Goal: Task Accomplishment & Management: Use online tool/utility

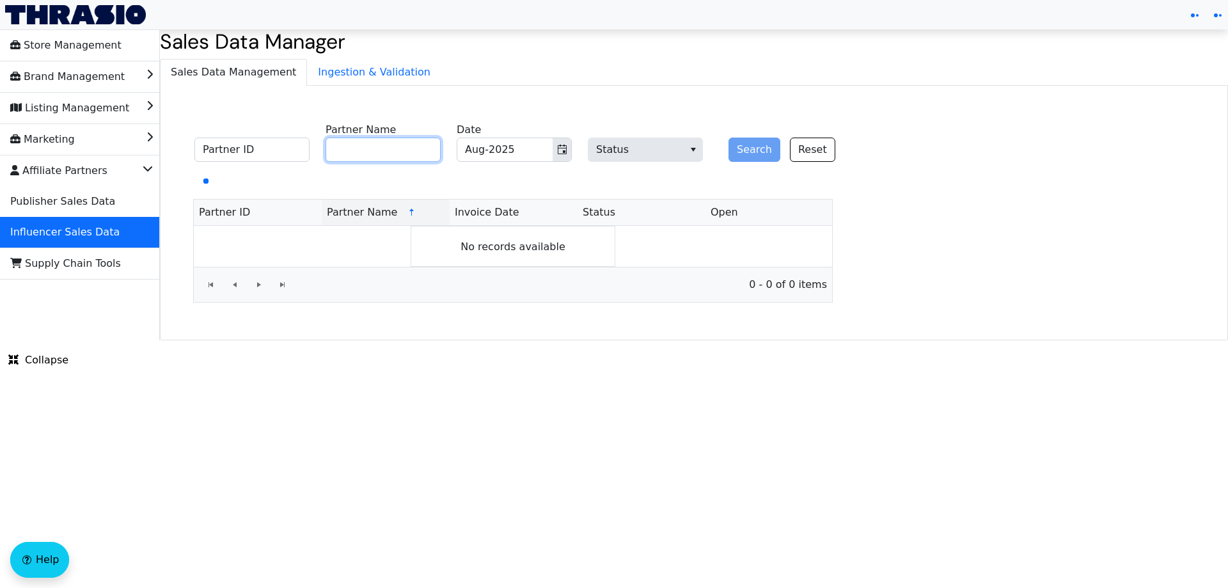
drag, startPoint x: 370, startPoint y: 154, endPoint x: 379, endPoint y: 154, distance: 9.0
click at [371, 154] on input "Partner Name" at bounding box center [382, 149] width 115 height 24
paste input "The Lovin Sisters"
click at [742, 150] on button "Search" at bounding box center [754, 149] width 52 height 24
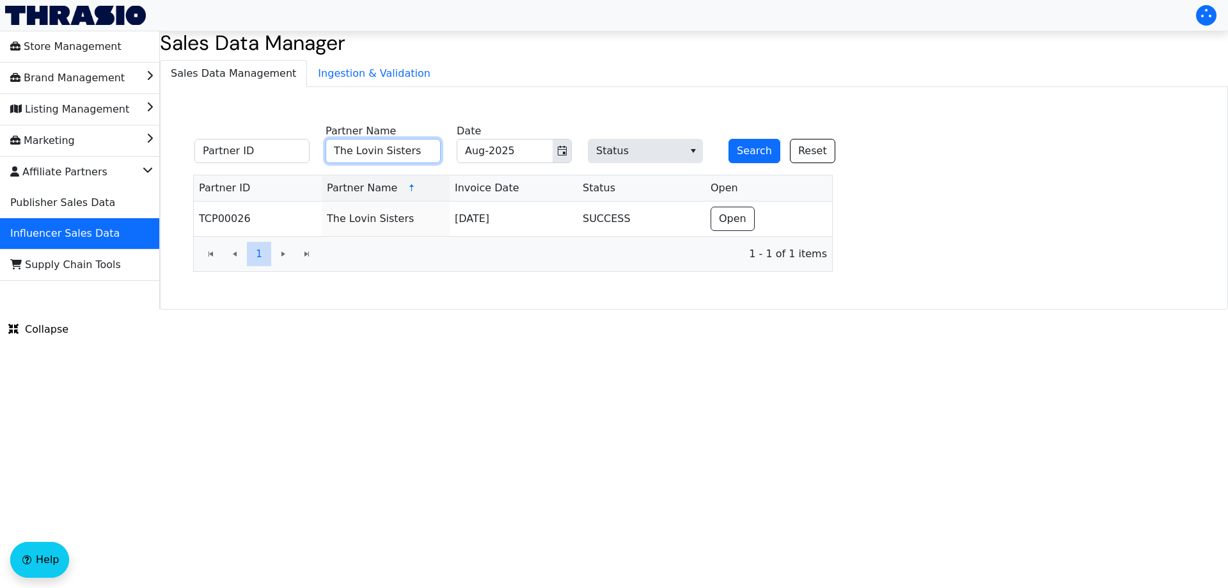
click at [359, 150] on input "The Lovin Sisters" at bounding box center [382, 151] width 115 height 24
click at [728, 139] on button "Search" at bounding box center [754, 151] width 52 height 24
drag, startPoint x: 405, startPoint y: 344, endPoint x: 407, endPoint y: 359, distance: 15.5
click at [405, 309] on html "Store Management Brand Management Listing Management Marketing Affiliate Partne…" at bounding box center [614, 154] width 1228 height 309
click at [432, 309] on html "Store Management Brand Management Listing Management Marketing Affiliate Partne…" at bounding box center [614, 154] width 1228 height 309
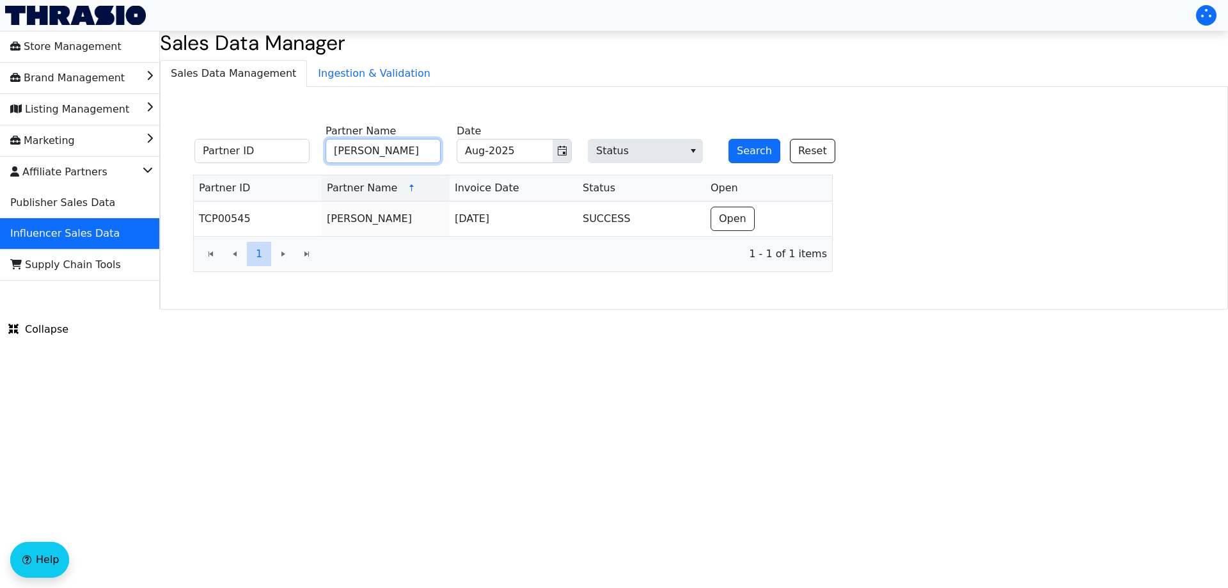
click at [396, 152] on input "[PERSON_NAME]" at bounding box center [382, 151] width 115 height 24
paste input "[PERSON_NAME] [PERSON_NAME]"
type input "[PERSON_NAME]"
click at [747, 150] on button "Search" at bounding box center [754, 151] width 52 height 24
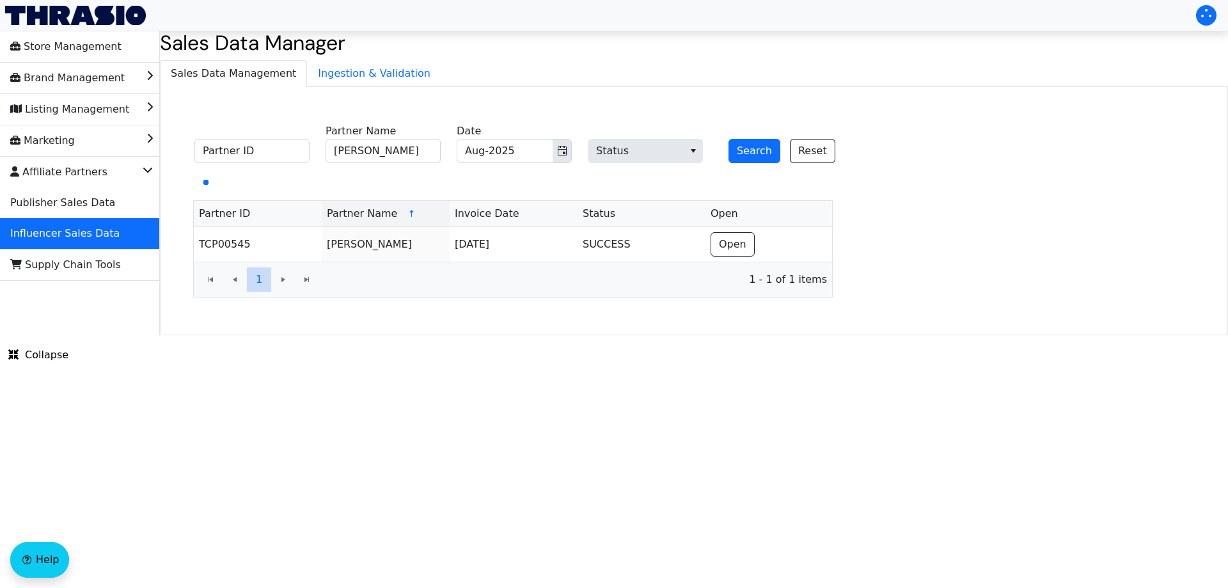
click at [721, 335] on html "Store Management Brand Management Listing Management Marketing Affiliate Partne…" at bounding box center [614, 167] width 1228 height 335
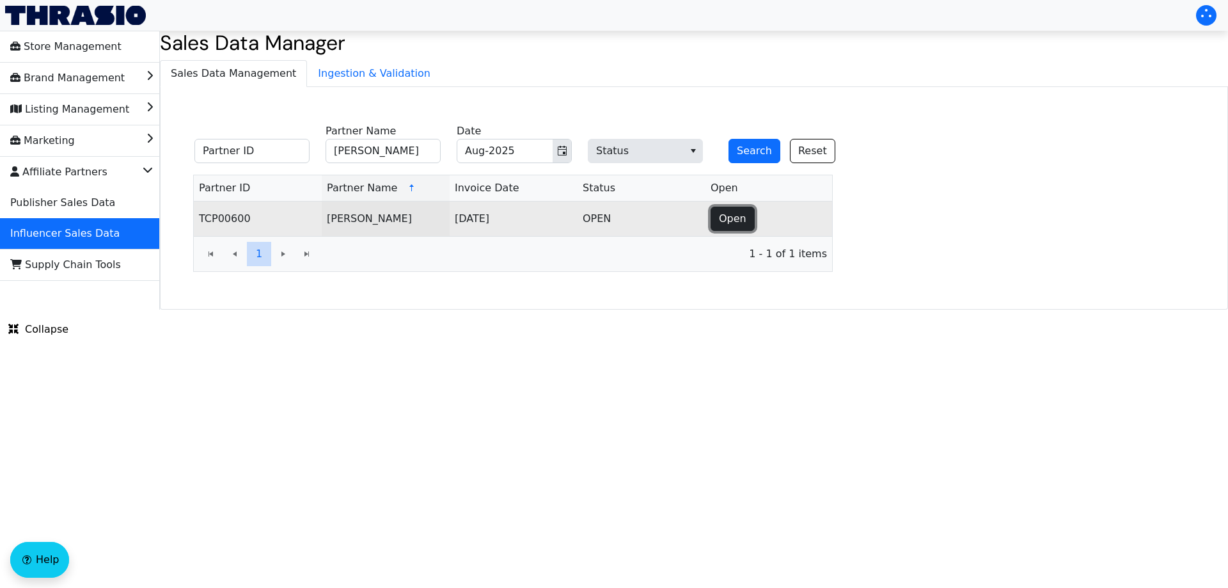
click at [747, 221] on button "Open" at bounding box center [732, 219] width 44 height 24
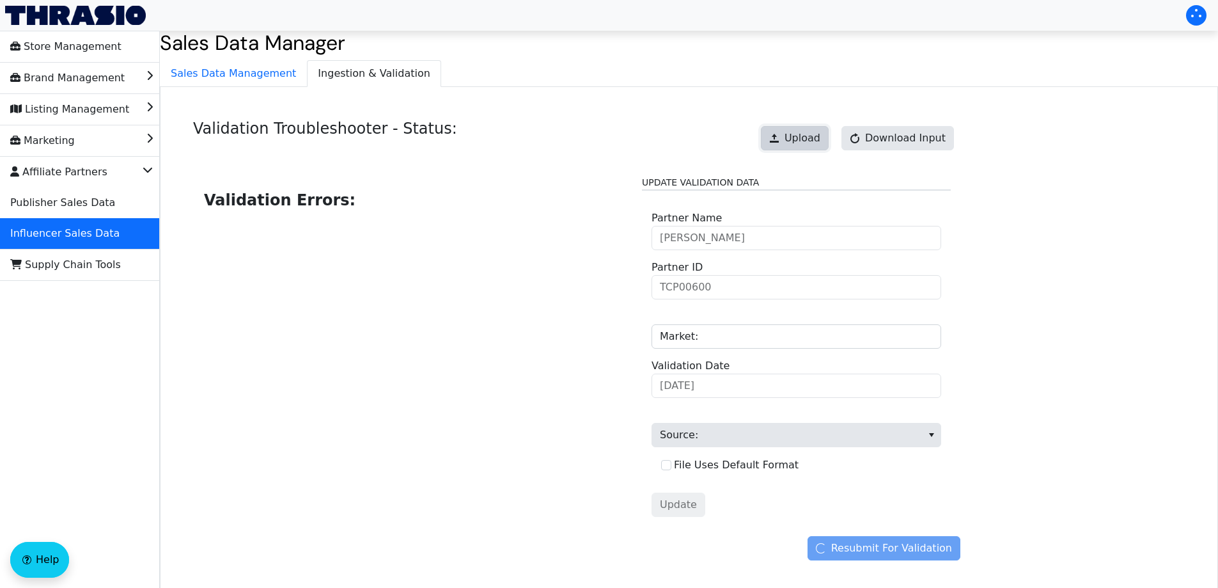
click at [803, 134] on span "Upload" at bounding box center [802, 137] width 36 height 15
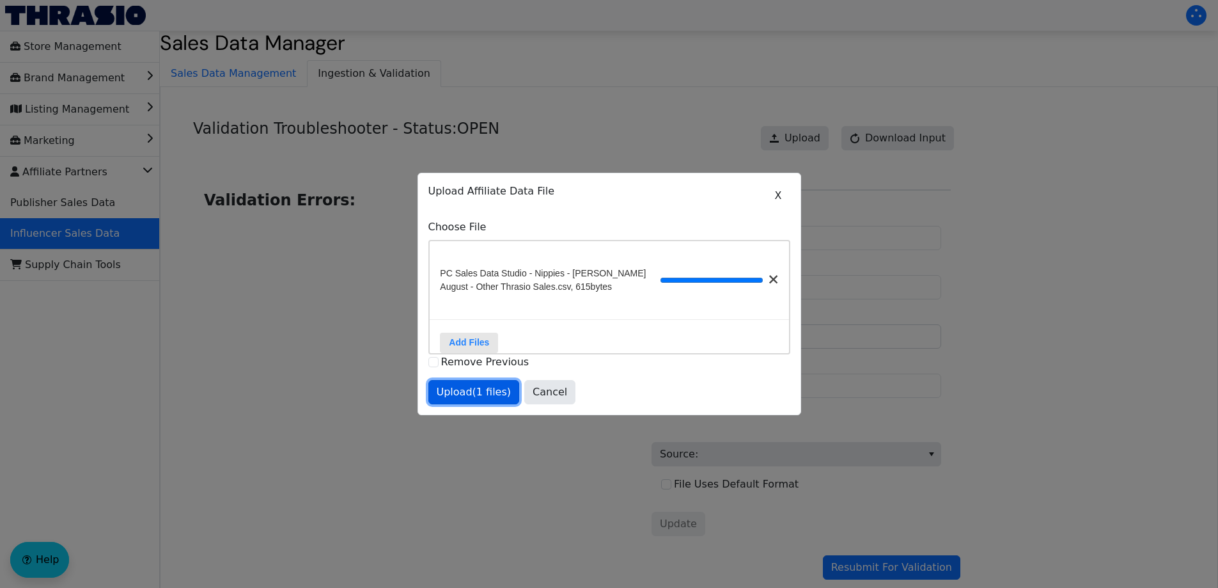
click at [472, 400] on span "Upload (1 files)" at bounding box center [474, 391] width 75 height 15
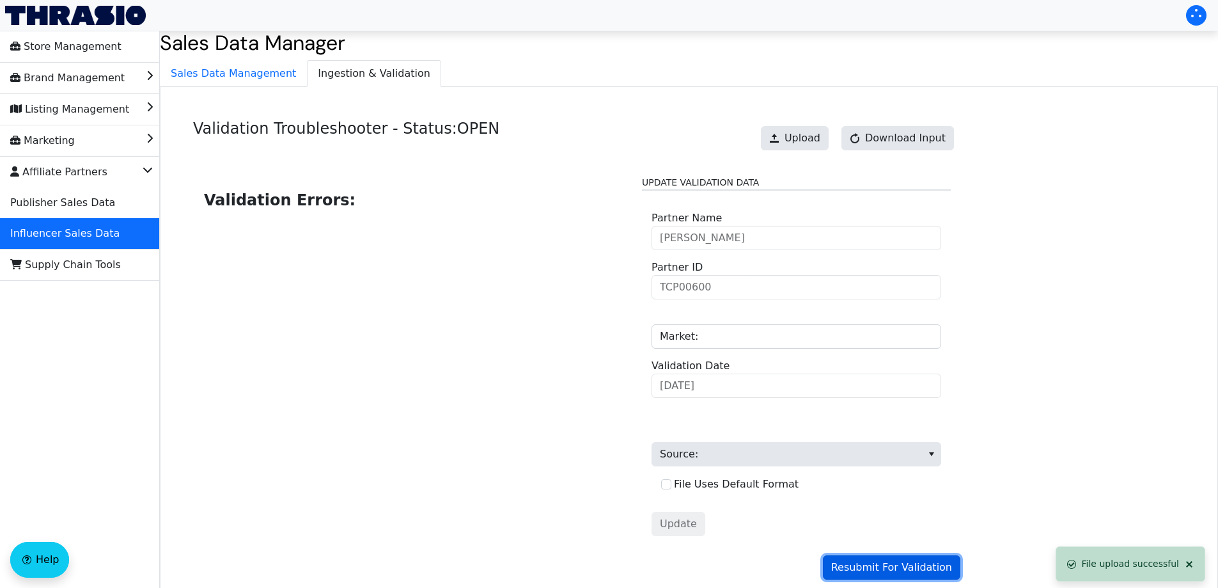
click at [857, 568] on span "Resubmit For Validation" at bounding box center [891, 566] width 121 height 15
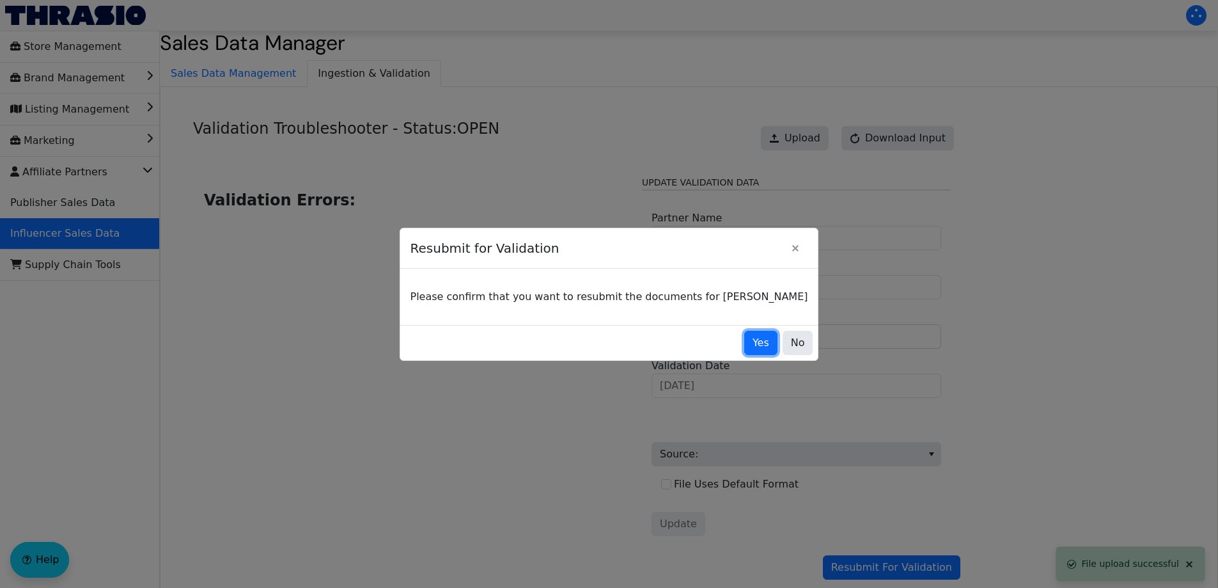
click at [752, 342] on span "Yes" at bounding box center [760, 342] width 17 height 15
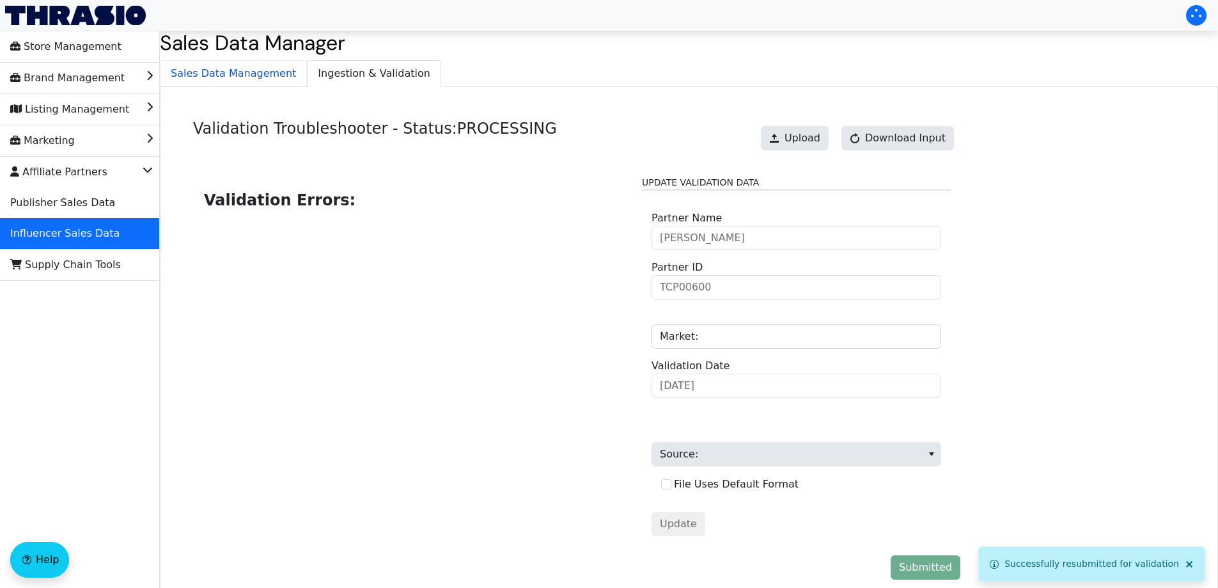
click at [258, 75] on span "Sales Data Management" at bounding box center [233, 74] width 146 height 26
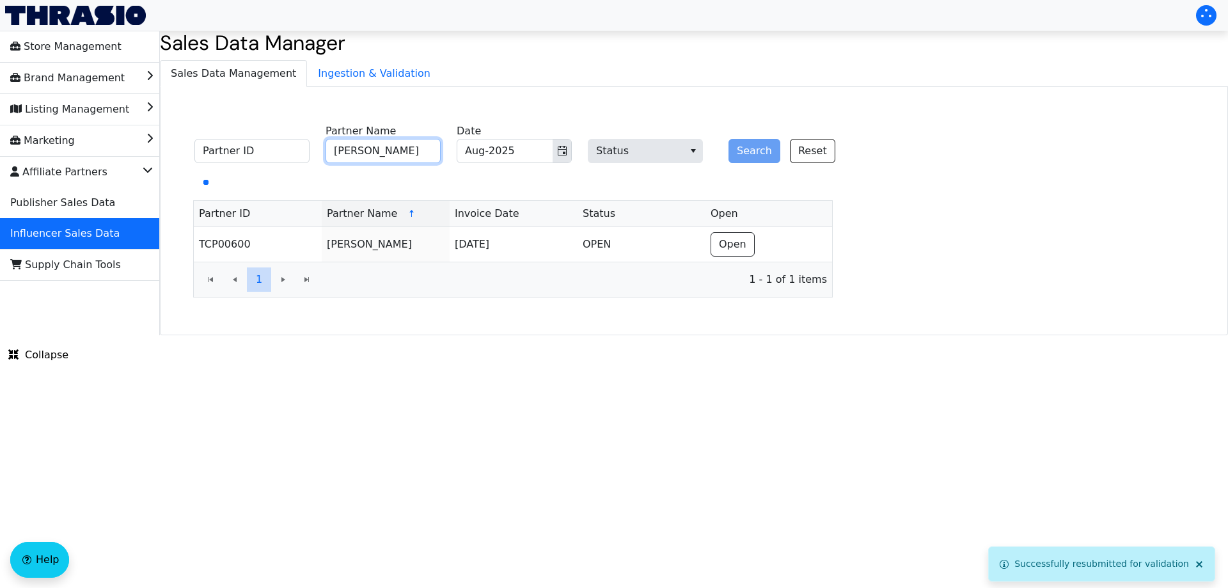
click at [422, 148] on input "[PERSON_NAME]" at bounding box center [382, 151] width 115 height 24
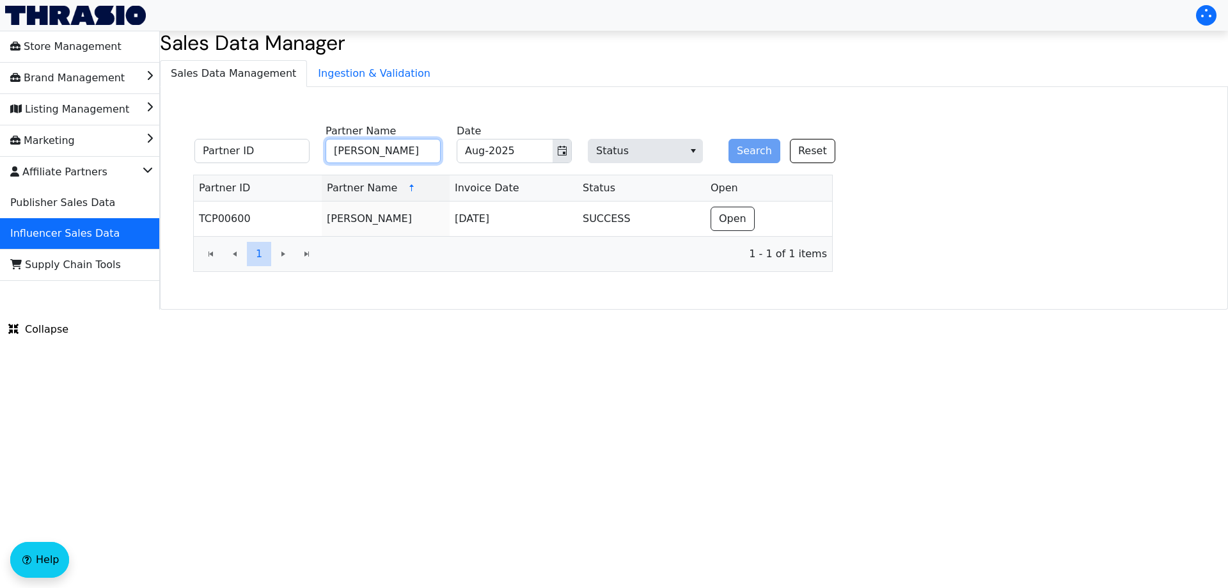
paste input "[PERSON_NAME]"
type input "[PERSON_NAME]"
click at [559, 151] on icon "Toggle calendar" at bounding box center [562, 151] width 10 height 10
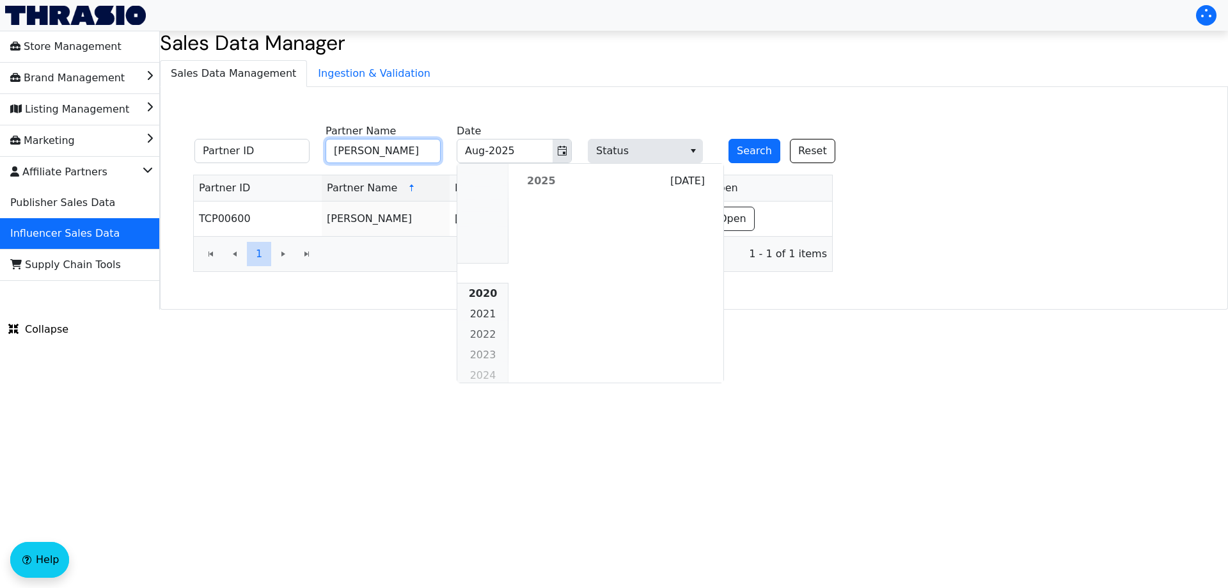
scroll to position [1166, 0]
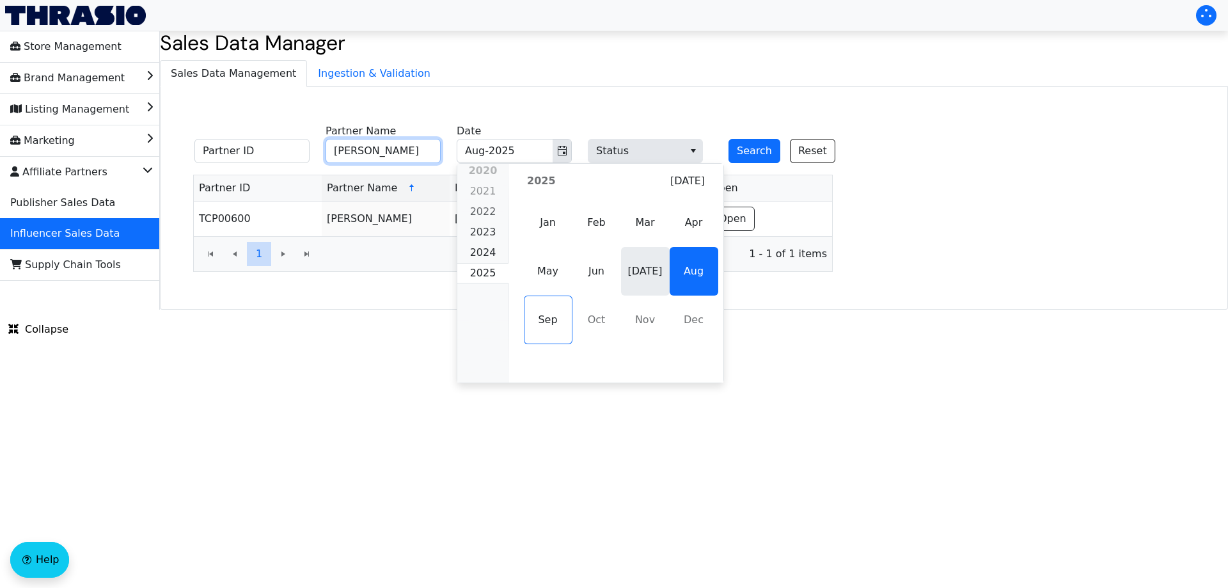
click at [650, 273] on span "[DATE]" at bounding box center [645, 271] width 49 height 49
type input "[DATE]-2025"
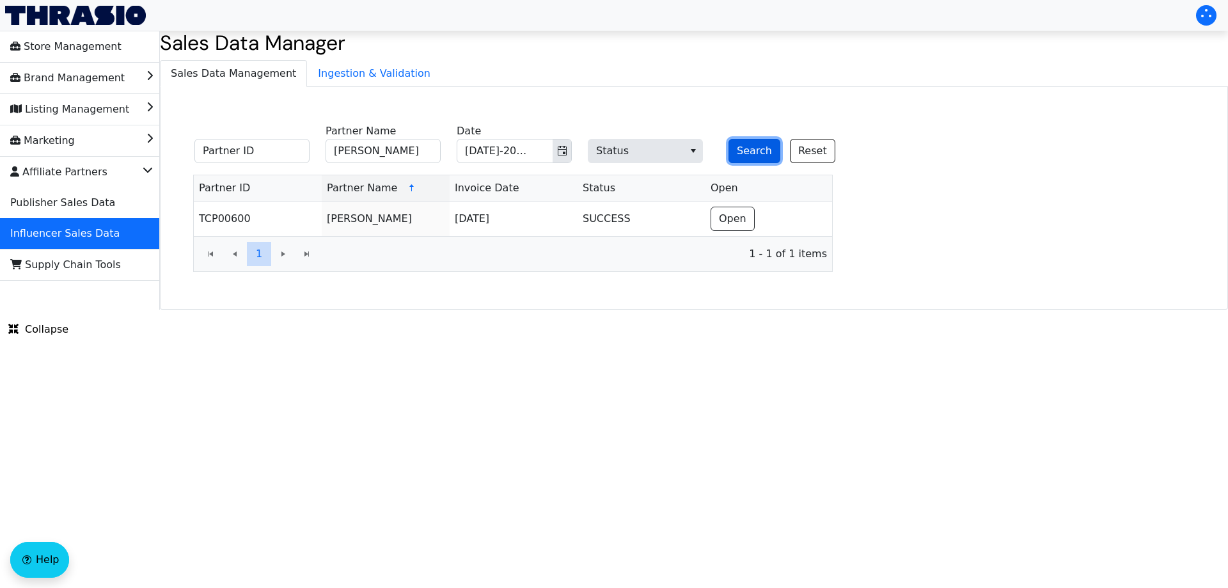
click at [747, 150] on button "Search" at bounding box center [754, 151] width 52 height 24
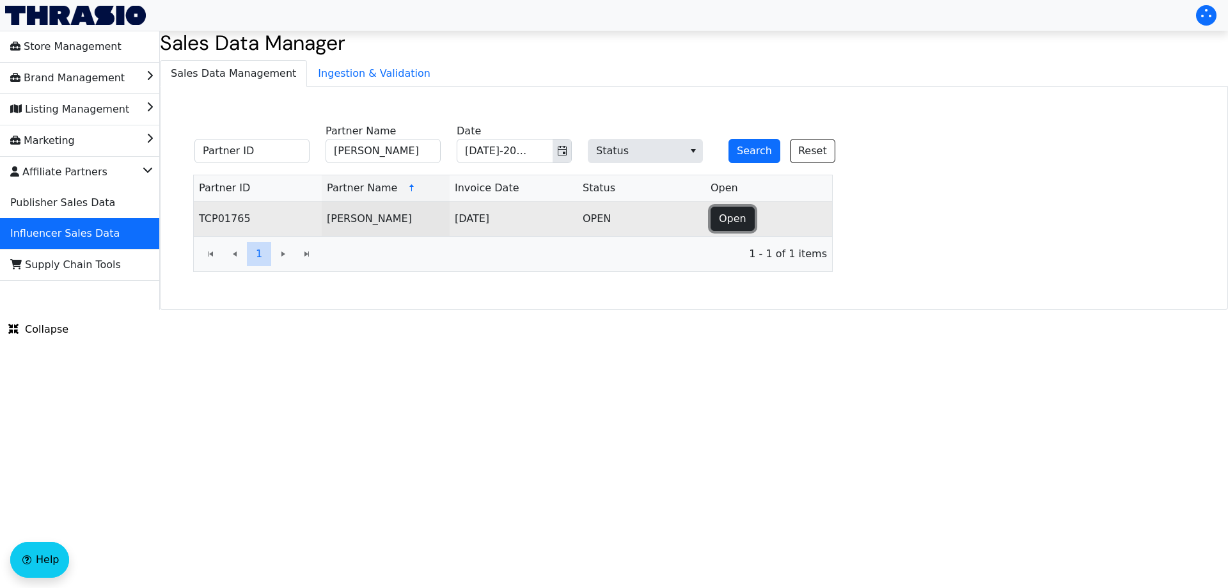
click at [722, 221] on span "Open" at bounding box center [732, 218] width 27 height 15
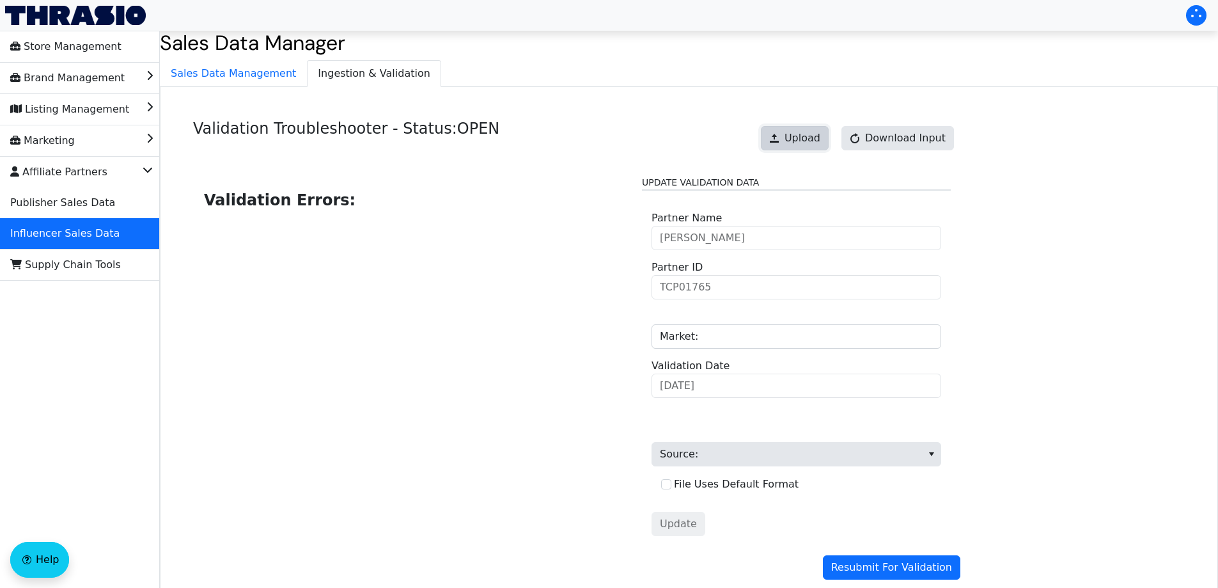
click at [795, 133] on button "Upload" at bounding box center [795, 138] width 68 height 24
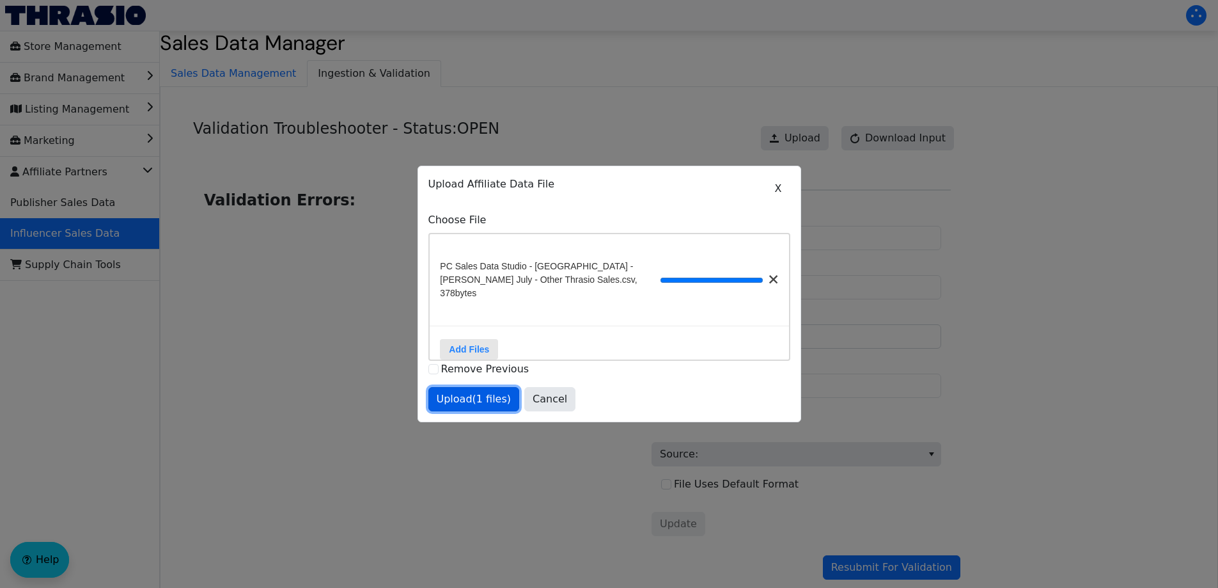
click at [476, 396] on span "Upload (1 files)" at bounding box center [474, 398] width 75 height 15
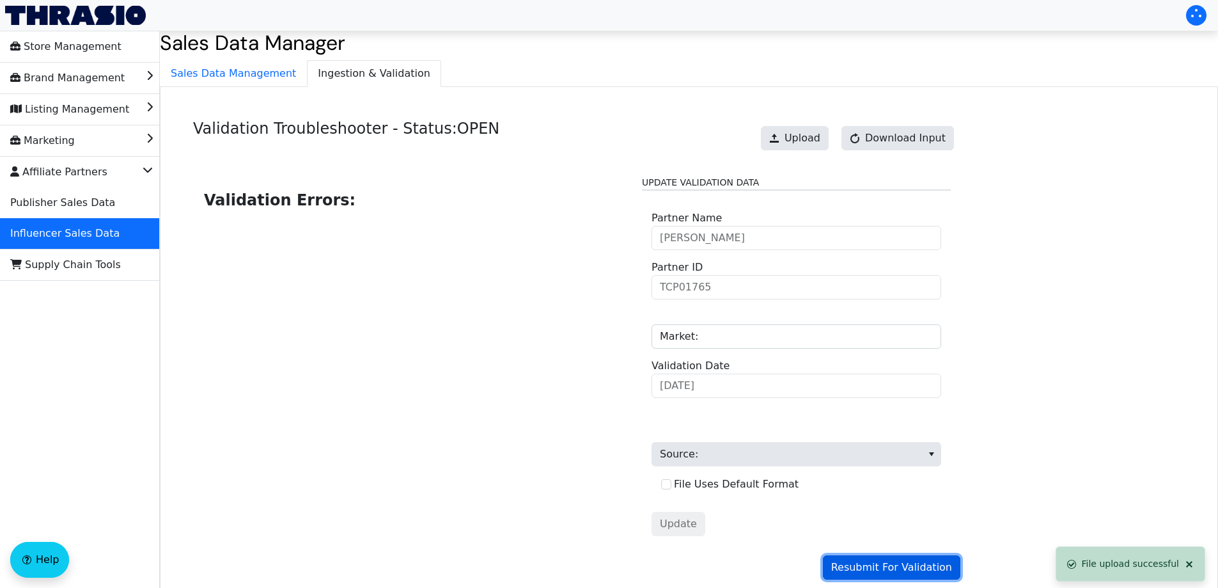
click at [897, 570] on span "Resubmit For Validation" at bounding box center [891, 566] width 121 height 15
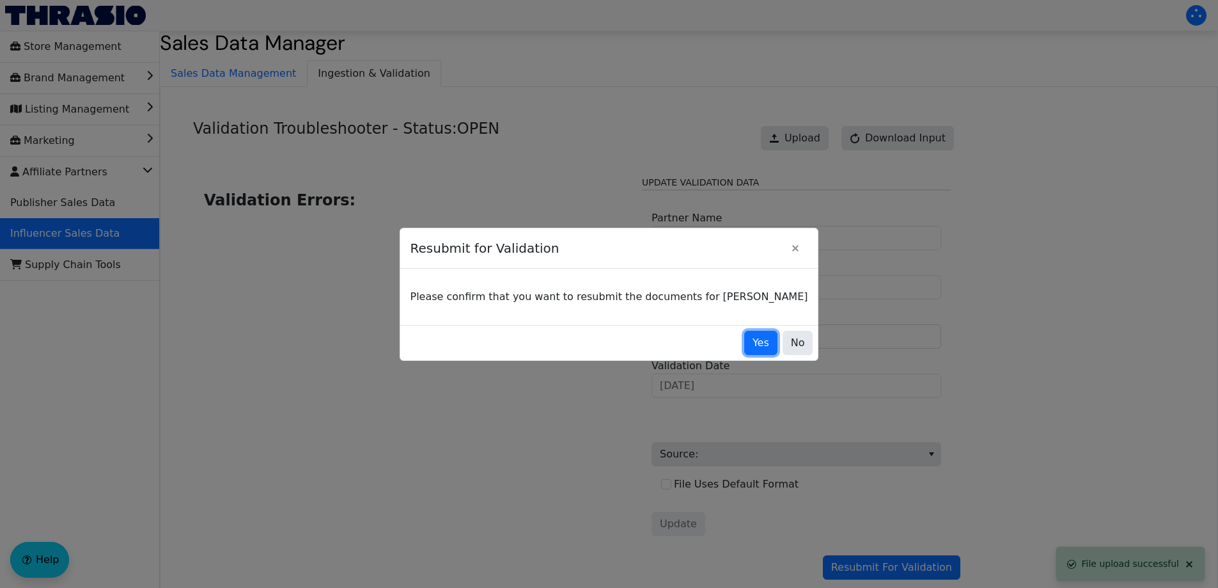
click at [752, 343] on span "Yes" at bounding box center [760, 342] width 17 height 15
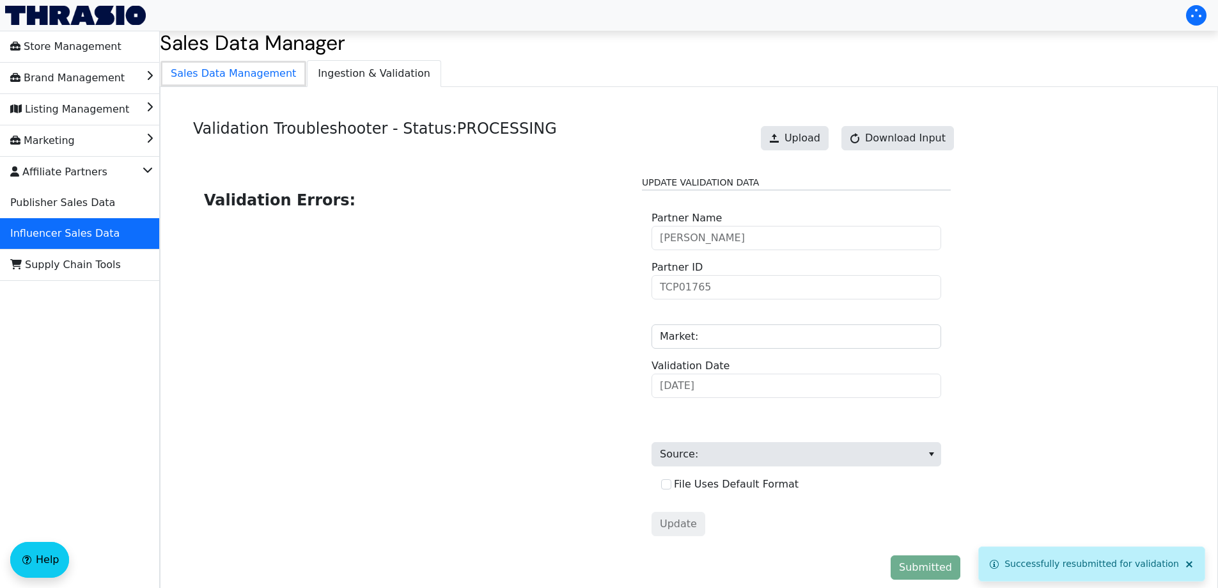
drag, startPoint x: 231, startPoint y: 78, endPoint x: 223, endPoint y: 114, distance: 36.8
click at [231, 79] on span "Sales Data Management" at bounding box center [233, 74] width 146 height 26
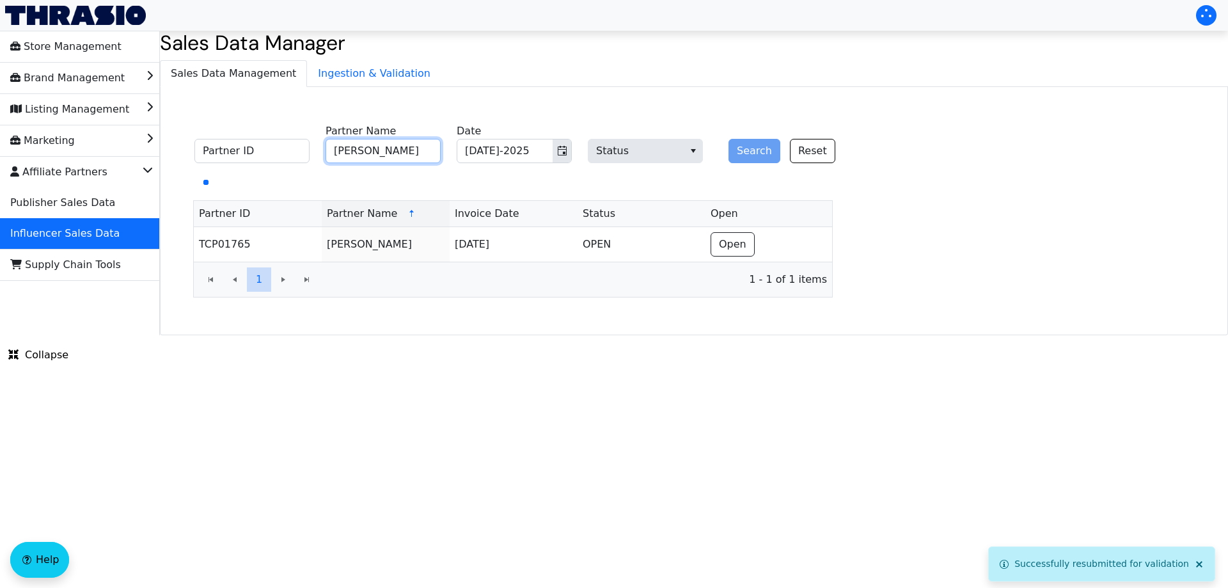
click at [382, 149] on input "[PERSON_NAME]" at bounding box center [382, 151] width 115 height 24
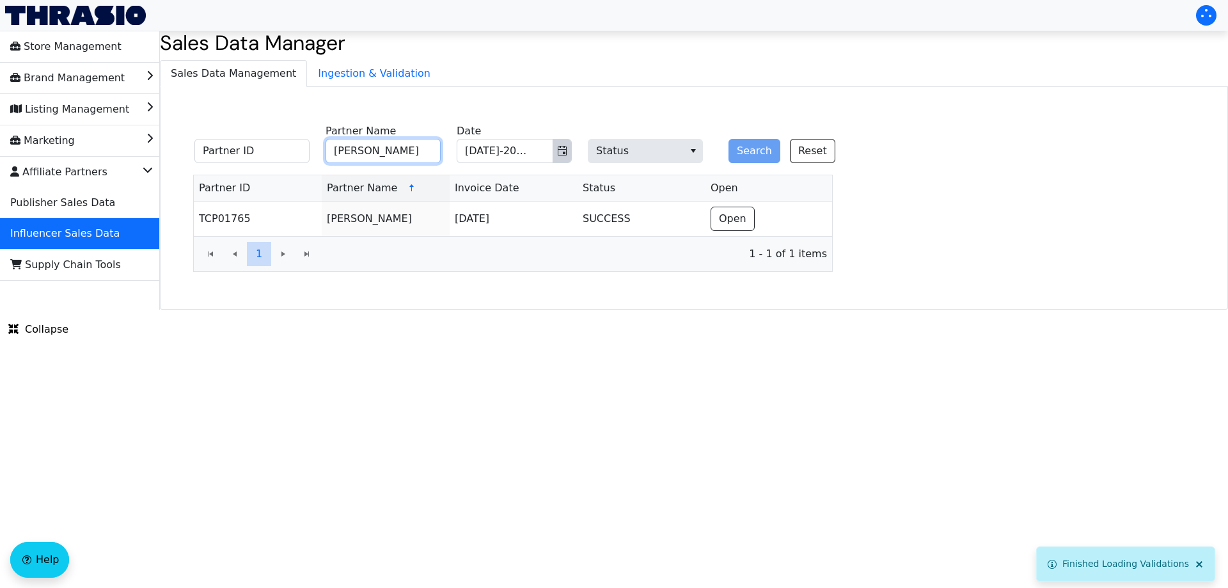
click at [565, 150] on icon "Toggle calendar" at bounding box center [562, 151] width 10 height 10
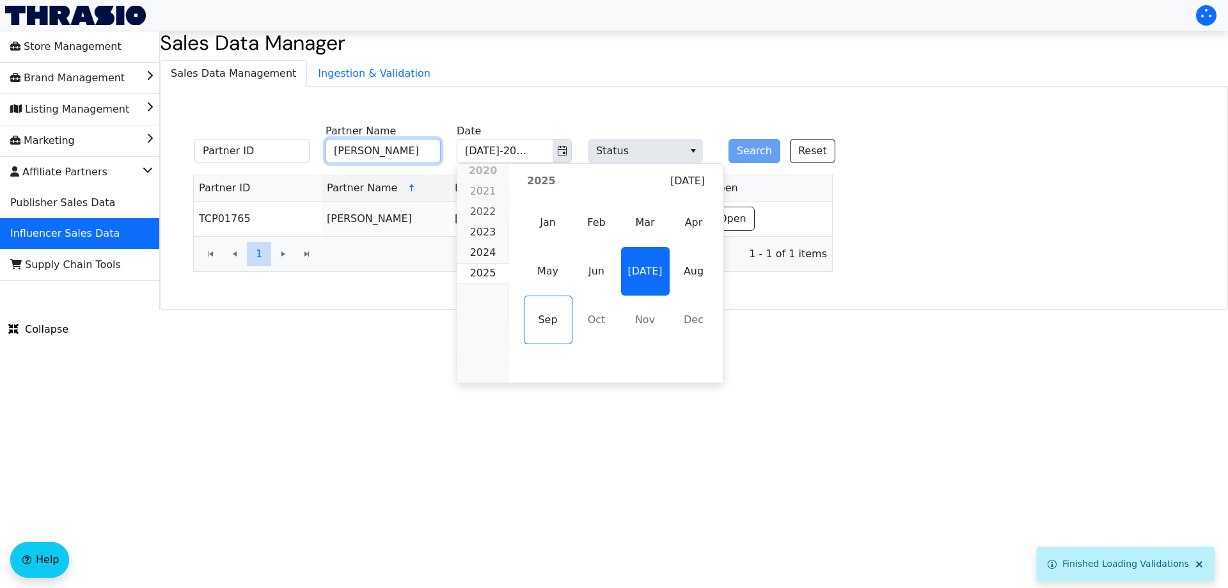
click at [683, 267] on span "Aug" at bounding box center [693, 271] width 49 height 49
type input "Aug-2025"
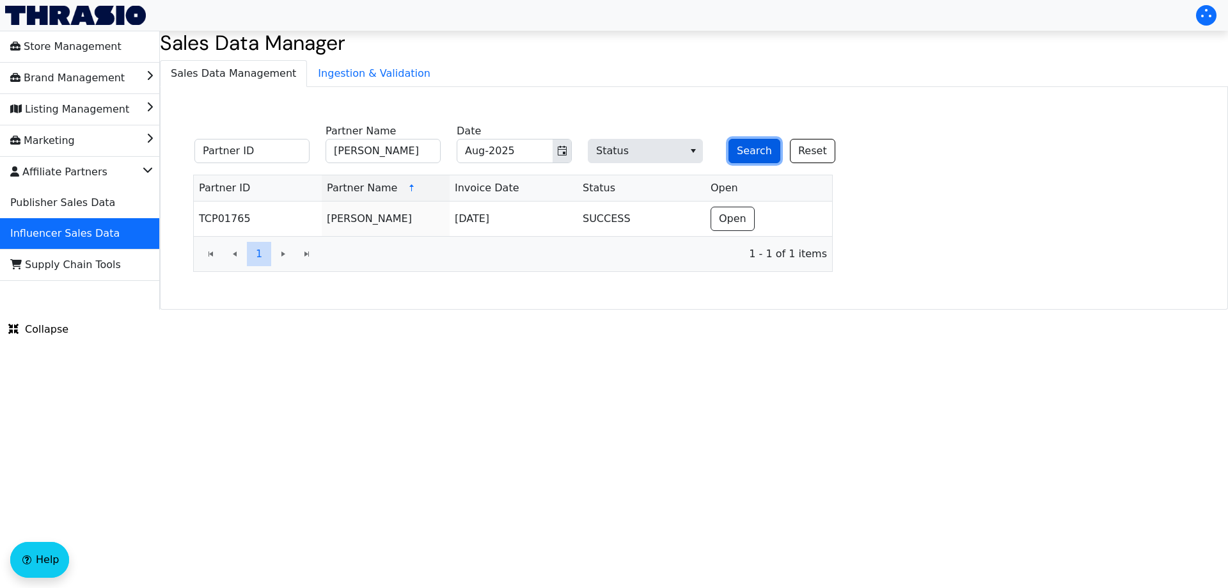
click at [744, 153] on button "Search" at bounding box center [754, 151] width 52 height 24
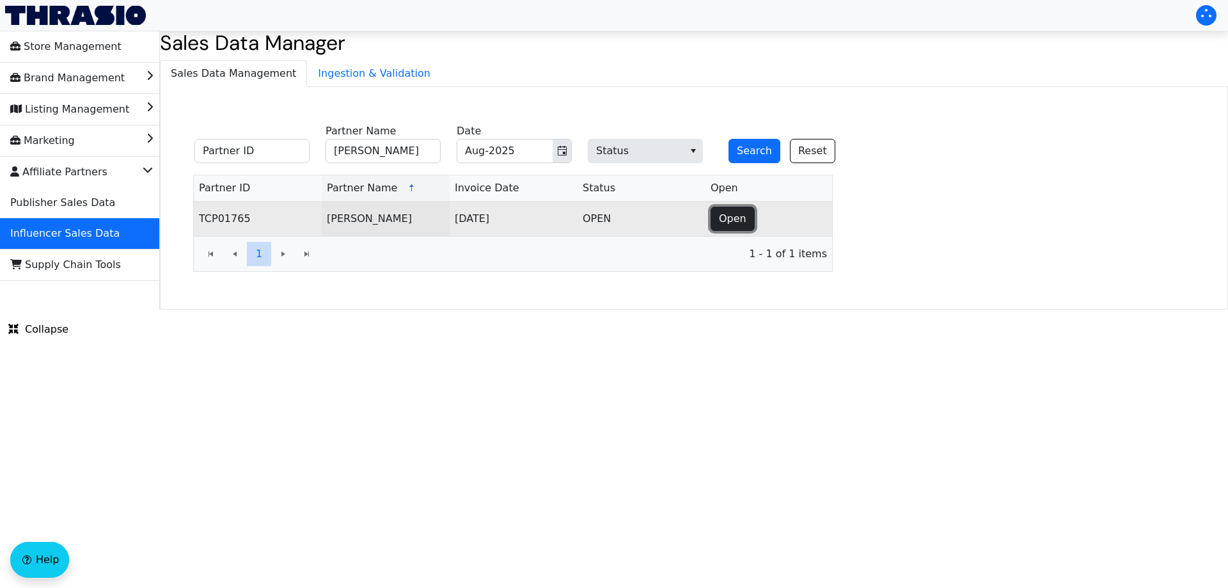
click at [743, 224] on span "Open" at bounding box center [732, 218] width 27 height 15
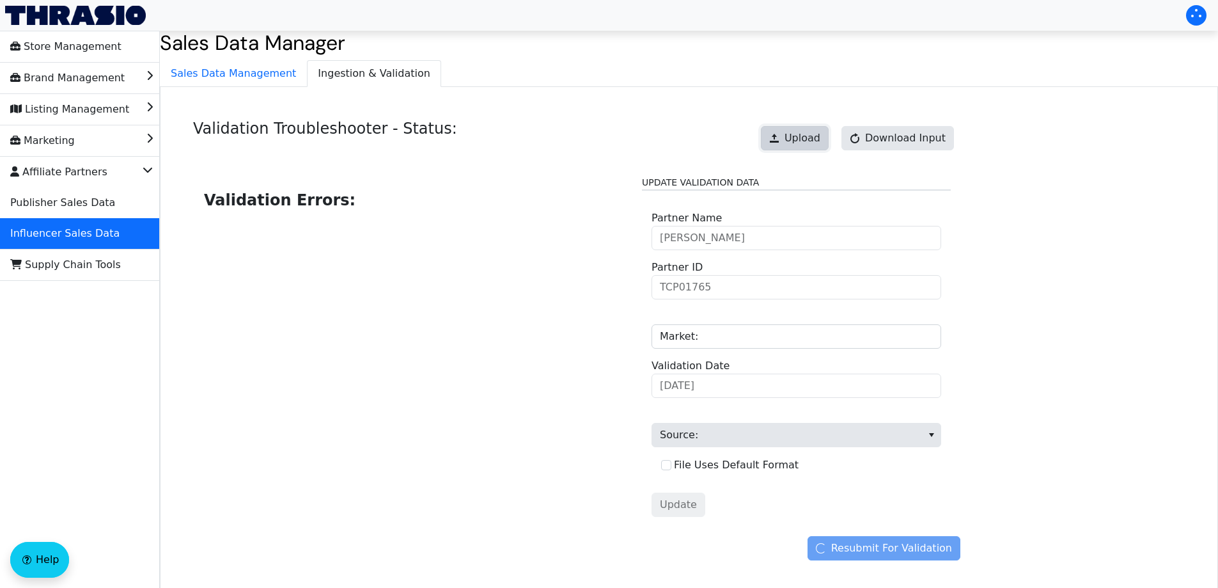
click at [820, 146] on span "Upload" at bounding box center [802, 137] width 36 height 15
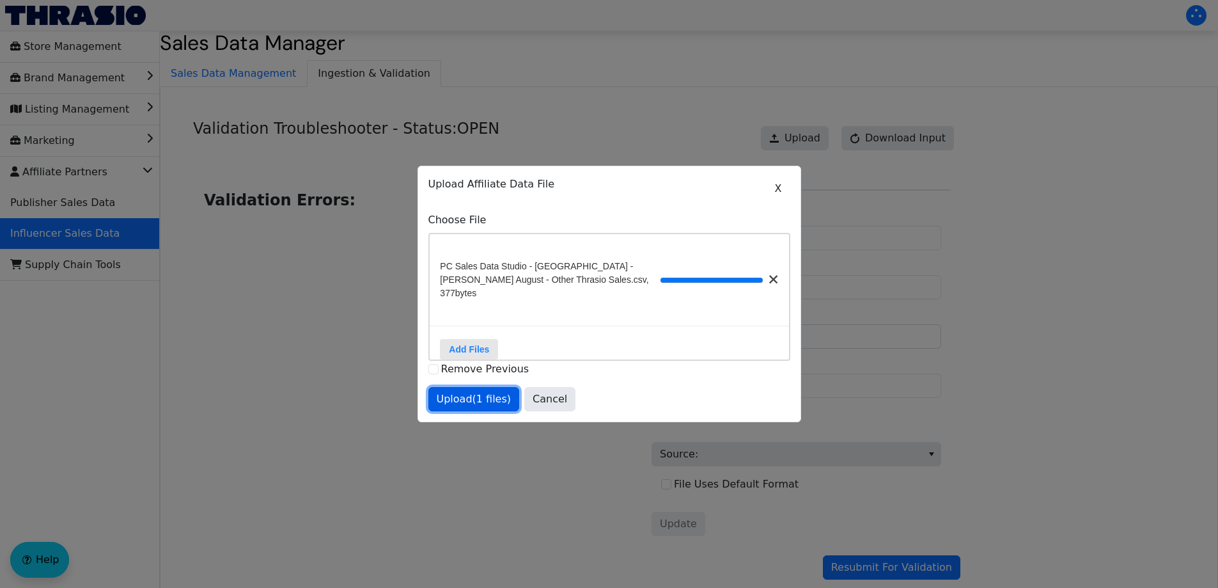
click at [465, 398] on span "Upload (1 files)" at bounding box center [474, 398] width 75 height 15
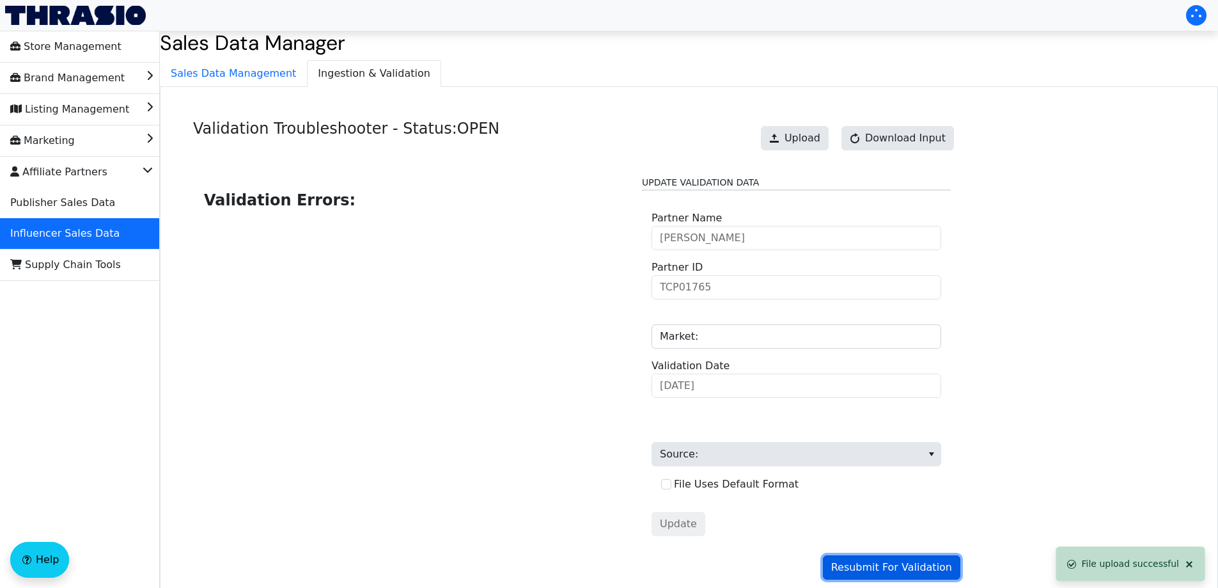
click at [890, 570] on span "Resubmit For Validation" at bounding box center [891, 566] width 121 height 15
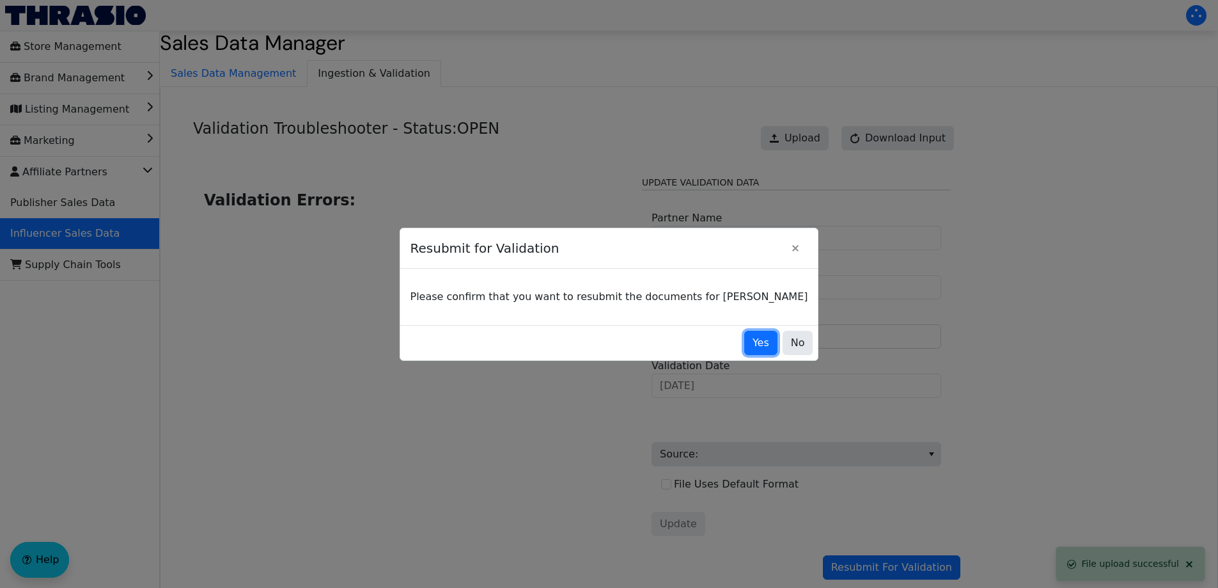
click at [752, 338] on span "Yes" at bounding box center [760, 342] width 17 height 15
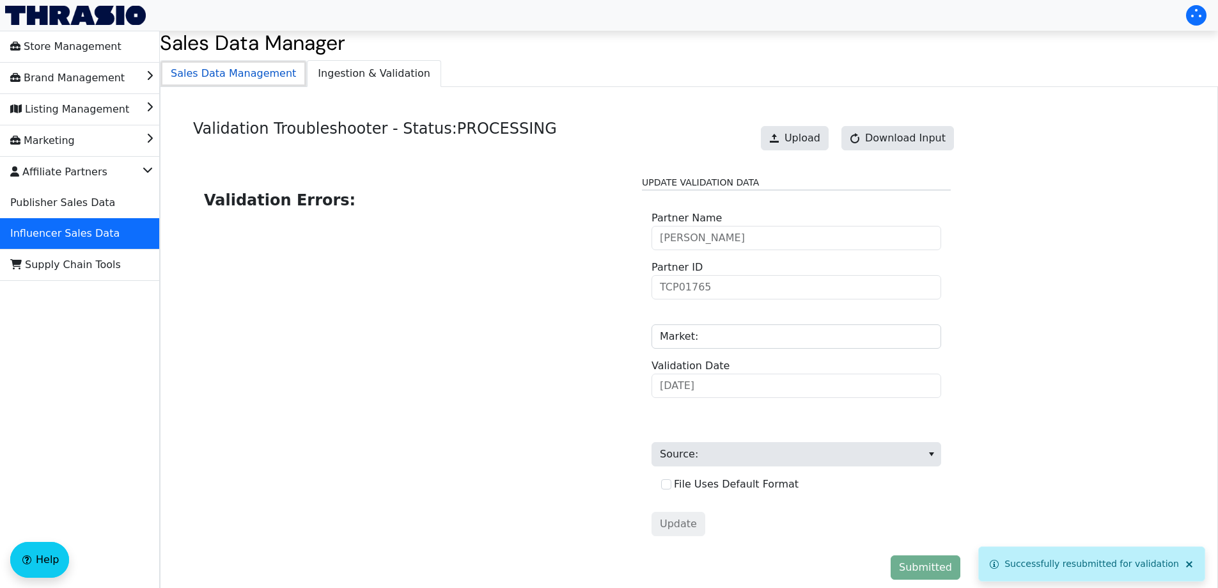
click at [256, 80] on span "Sales Data Management" at bounding box center [233, 74] width 146 height 26
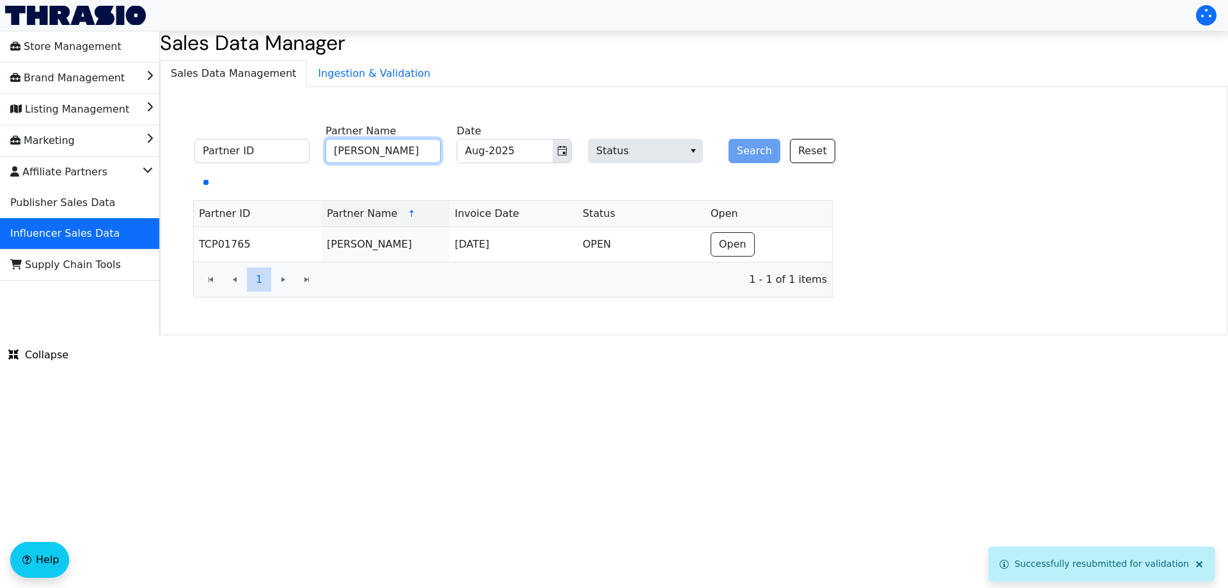
click at [380, 141] on input "[PERSON_NAME]" at bounding box center [382, 151] width 115 height 24
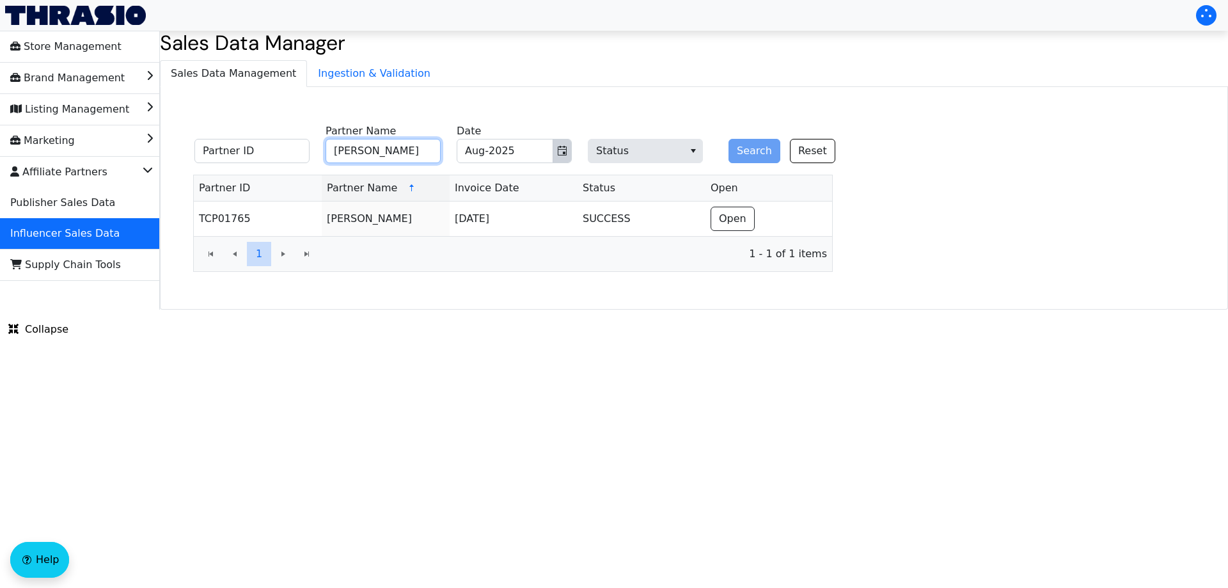
paste input "[PERSON_NAME]"
type input "[PERSON_NAME]"
click at [755, 148] on button "Search" at bounding box center [754, 151] width 52 height 24
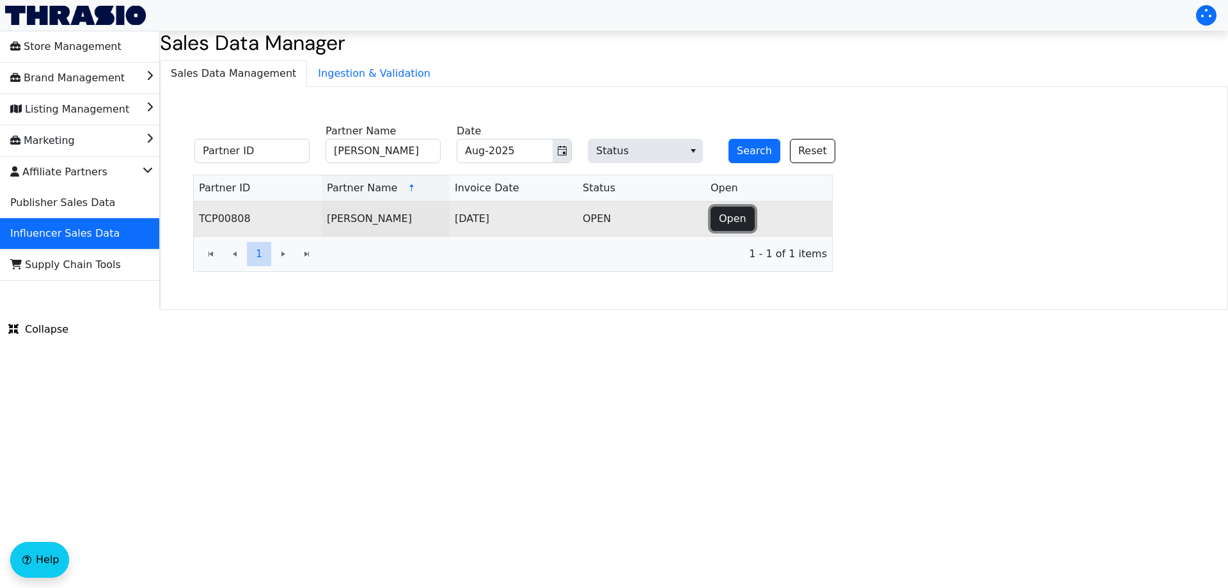
click at [733, 215] on span "Open" at bounding box center [732, 218] width 27 height 15
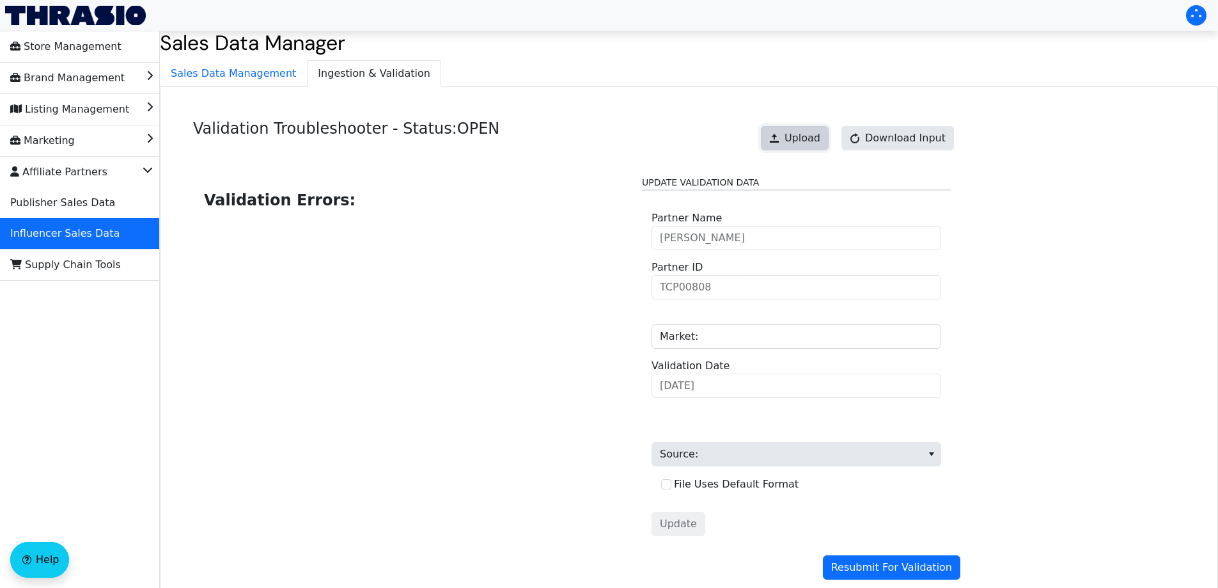
click at [791, 139] on button "Upload" at bounding box center [795, 138] width 68 height 24
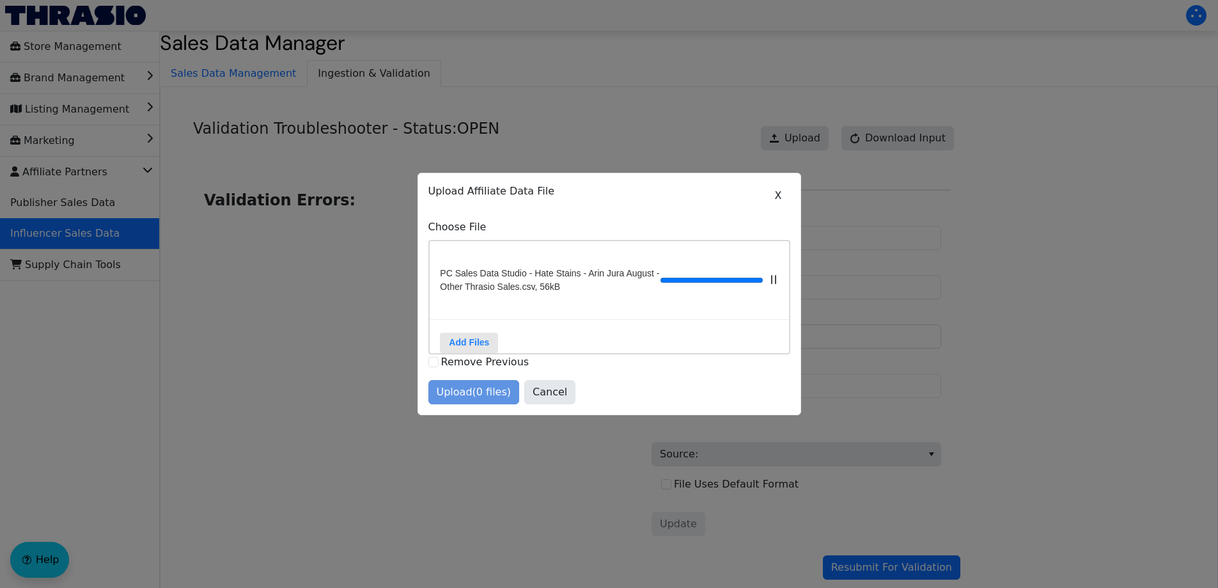
click at [464, 400] on div "Upload (0 files) Cancel" at bounding box center [609, 392] width 362 height 24
click at [463, 398] on span "Upload (1 files)" at bounding box center [474, 391] width 75 height 15
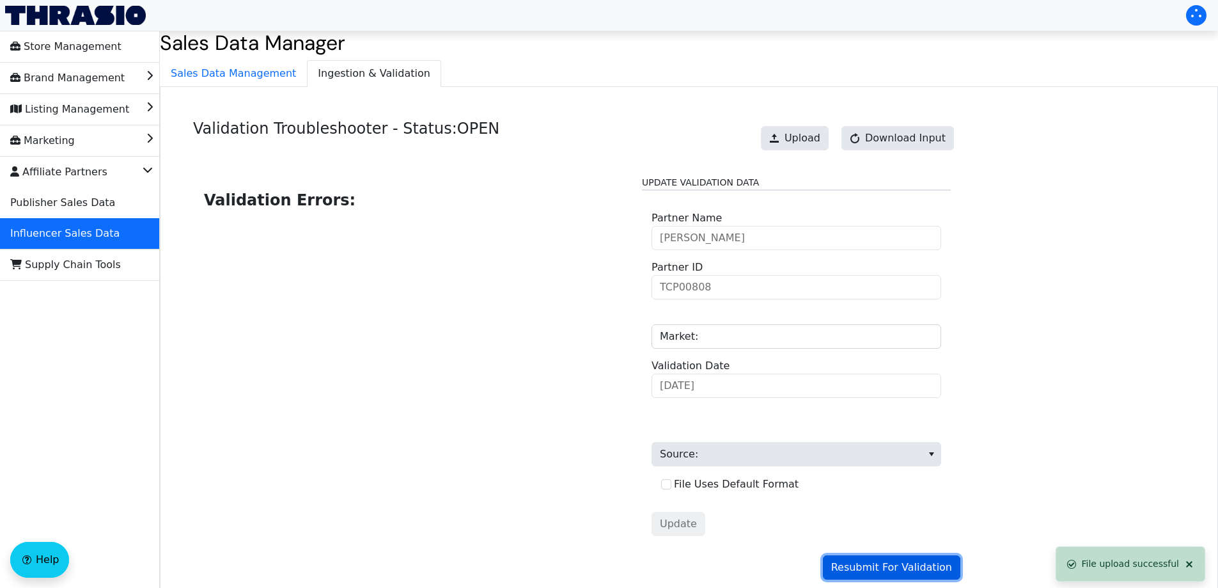
click at [876, 573] on span "Resubmit For Validation" at bounding box center [891, 566] width 121 height 15
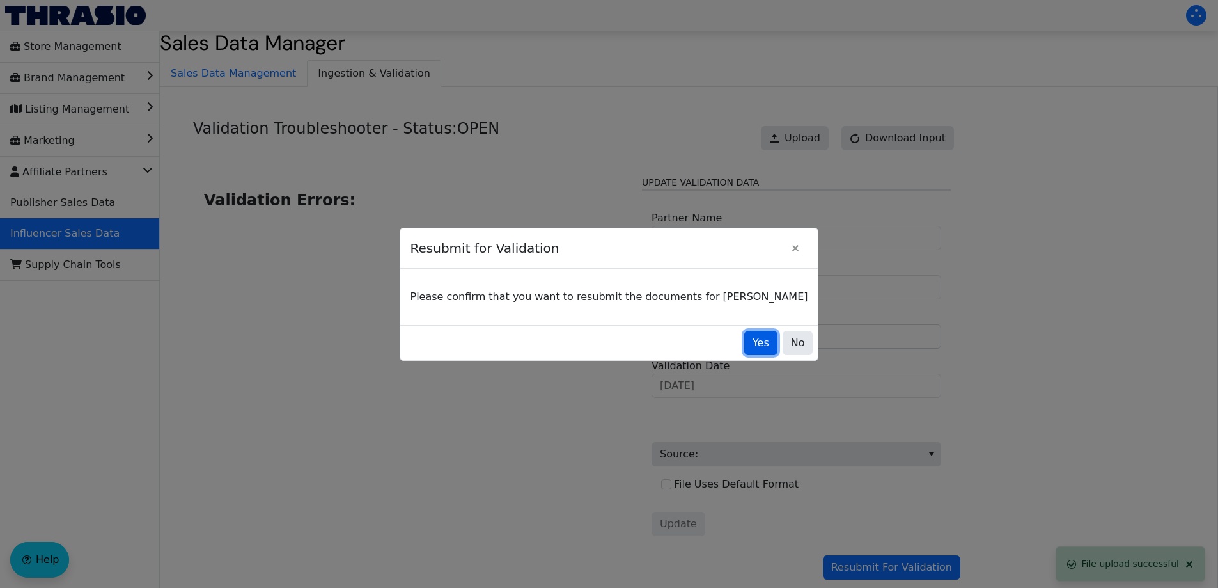
click at [744, 346] on button "Yes" at bounding box center [760, 343] width 33 height 24
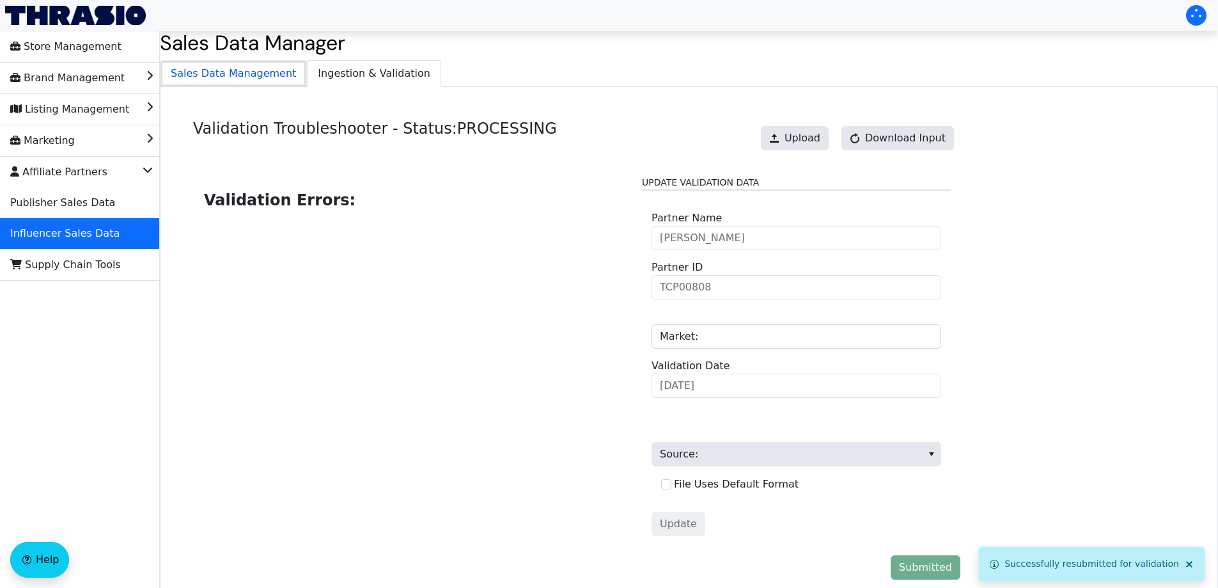
drag, startPoint x: 190, startPoint y: 66, endPoint x: 215, endPoint y: 71, distance: 26.0
click at [191, 66] on span "Sales Data Management" at bounding box center [233, 74] width 146 height 26
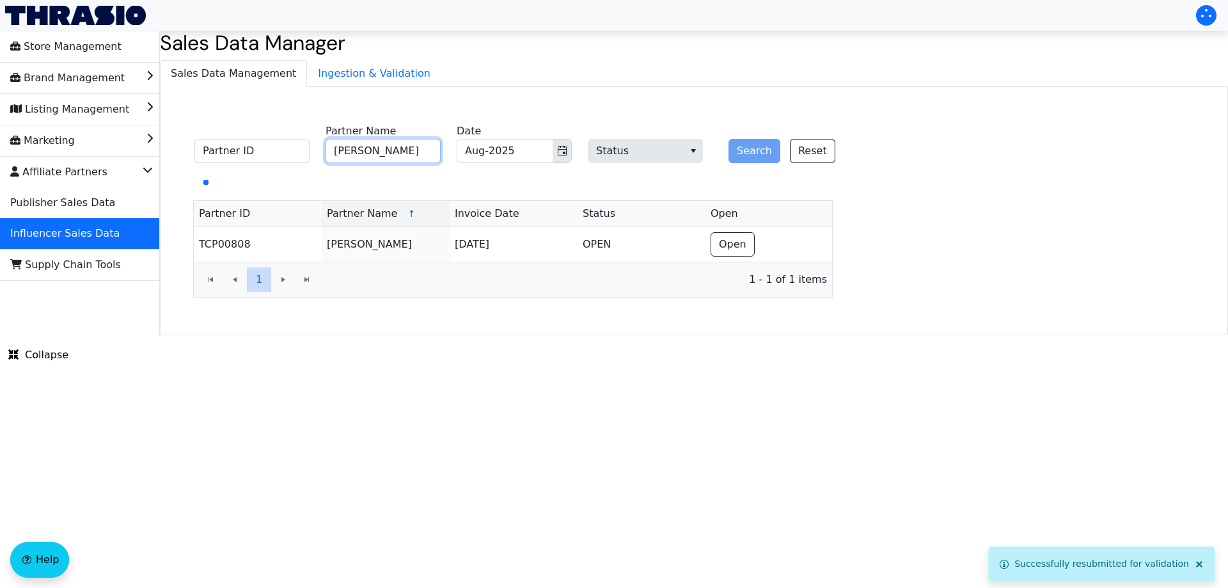
click at [391, 157] on input "[PERSON_NAME]" at bounding box center [382, 151] width 115 height 24
